Goal: Task Accomplishment & Management: Use online tool/utility

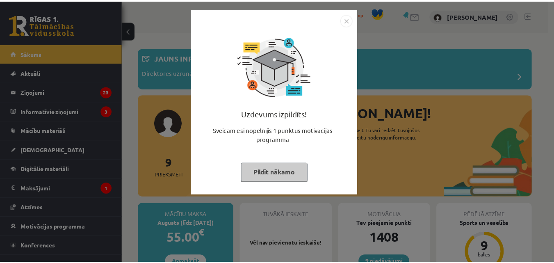
scroll to position [96, 0]
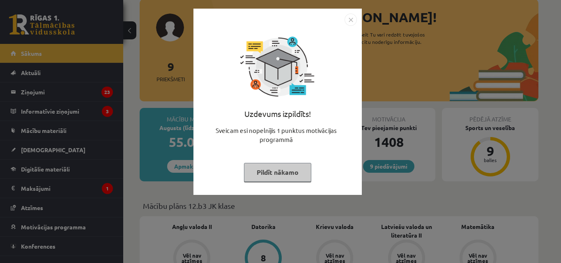
click at [297, 169] on button "Pildīt nākamo" at bounding box center [277, 172] width 67 height 19
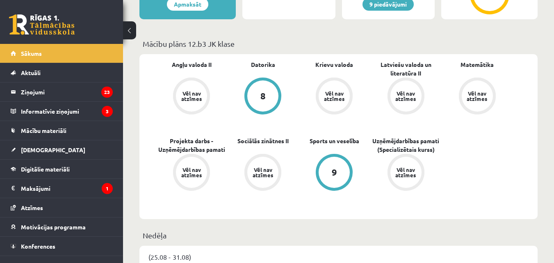
scroll to position [287, 0]
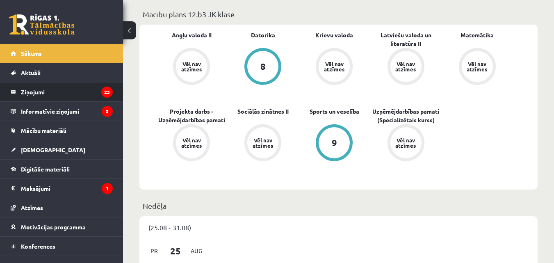
click at [76, 91] on legend "Ziņojumi 23" at bounding box center [67, 91] width 92 height 19
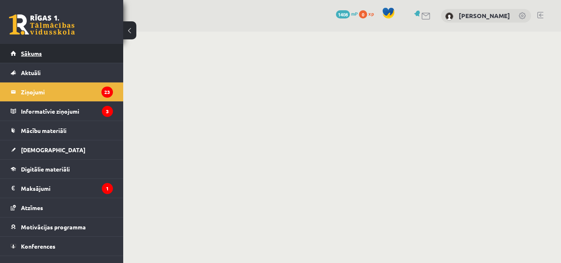
click at [57, 54] on link "Sākums" at bounding box center [62, 53] width 102 height 19
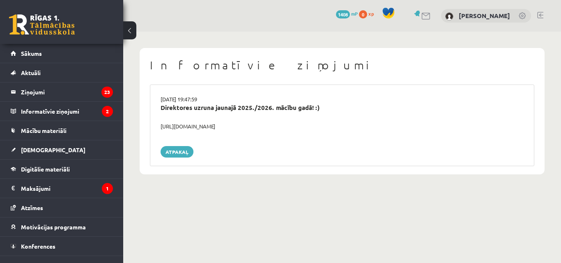
click at [209, 124] on div "[URL][DOMAIN_NAME]" at bounding box center [341, 126] width 375 height 8
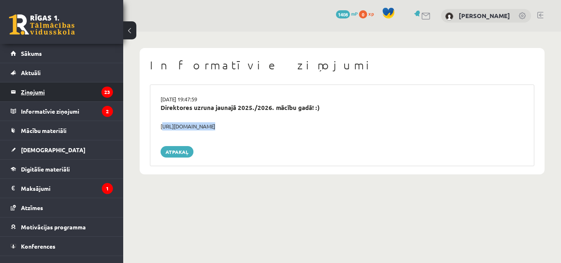
click at [76, 93] on legend "Ziņojumi 23" at bounding box center [67, 91] width 92 height 19
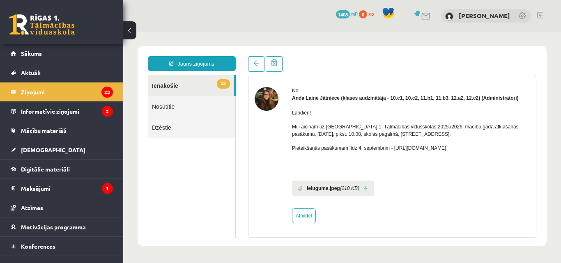
click at [336, 190] on b "Ielugums.jpeg" at bounding box center [323, 188] width 33 height 7
click at [363, 189] on link at bounding box center [365, 188] width 5 height 5
click at [75, 52] on link "Sākums" at bounding box center [62, 53] width 102 height 19
